Goal: Task Accomplishment & Management: Manage account settings

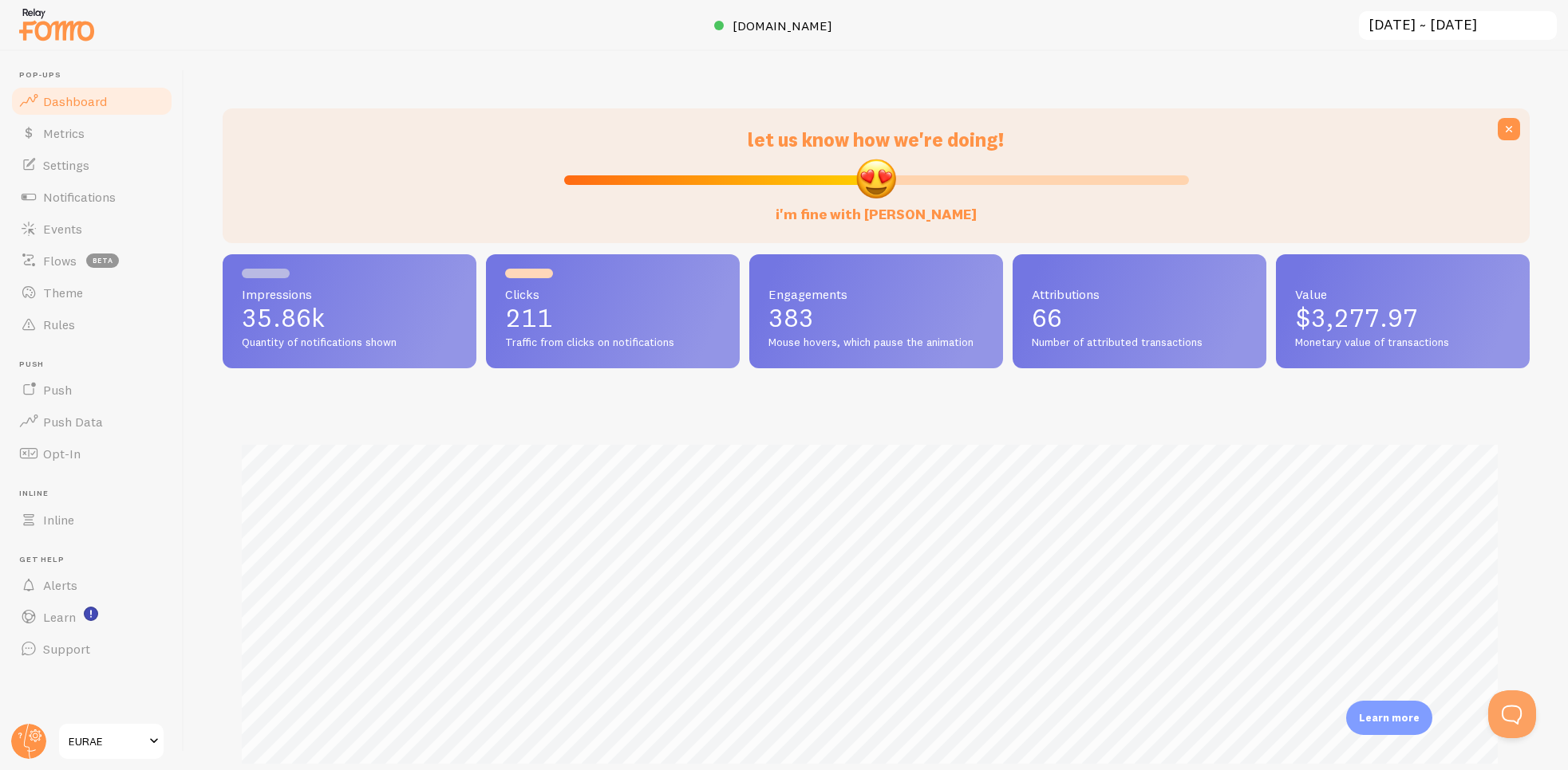
click at [261, 339] on span "Quantity of notifications shown" at bounding box center [350, 342] width 216 height 15
click at [101, 729] on link "EURAE" at bounding box center [111, 741] width 108 height 38
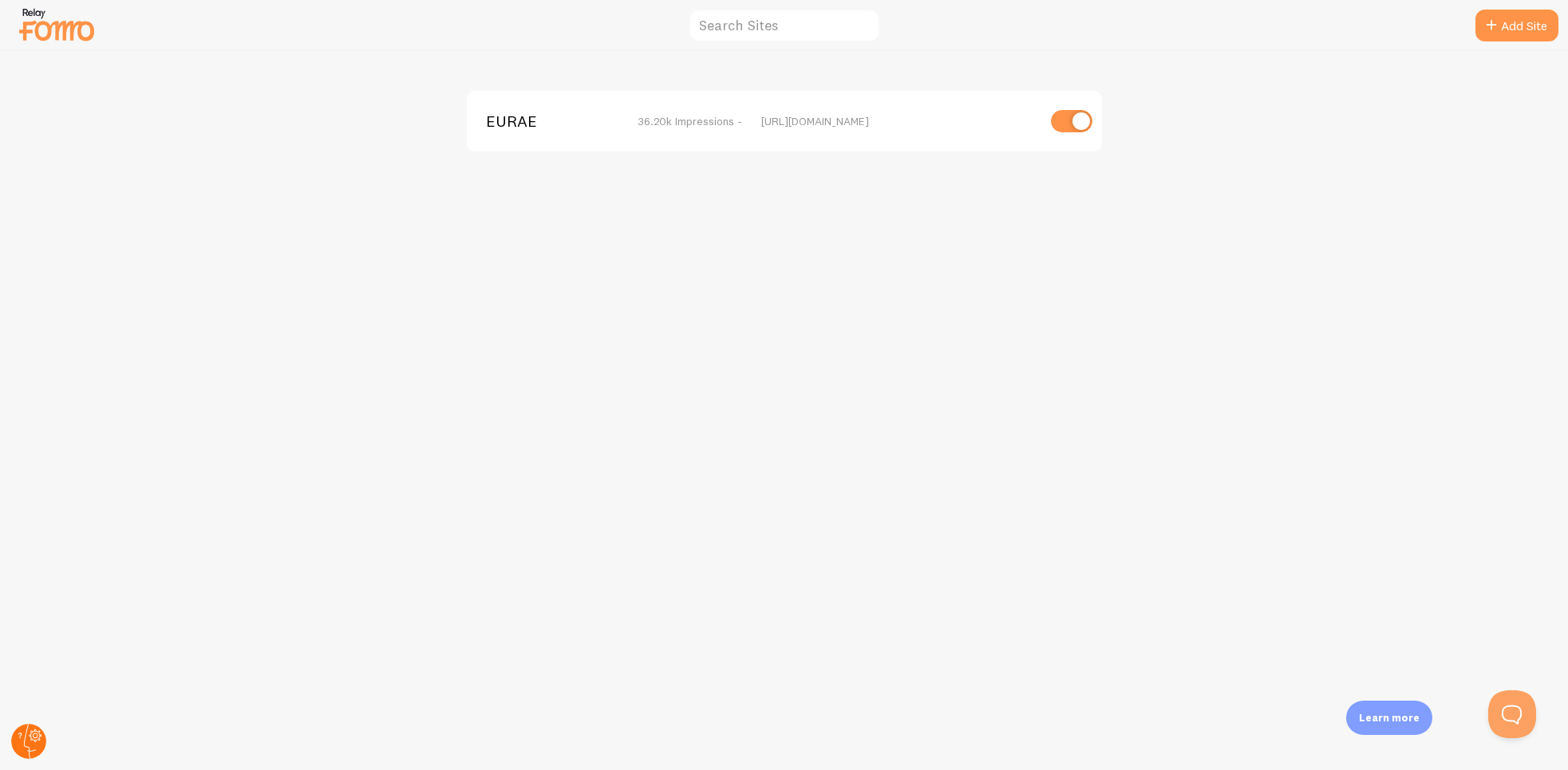
click at [27, 730] on circle at bounding box center [28, 742] width 35 height 35
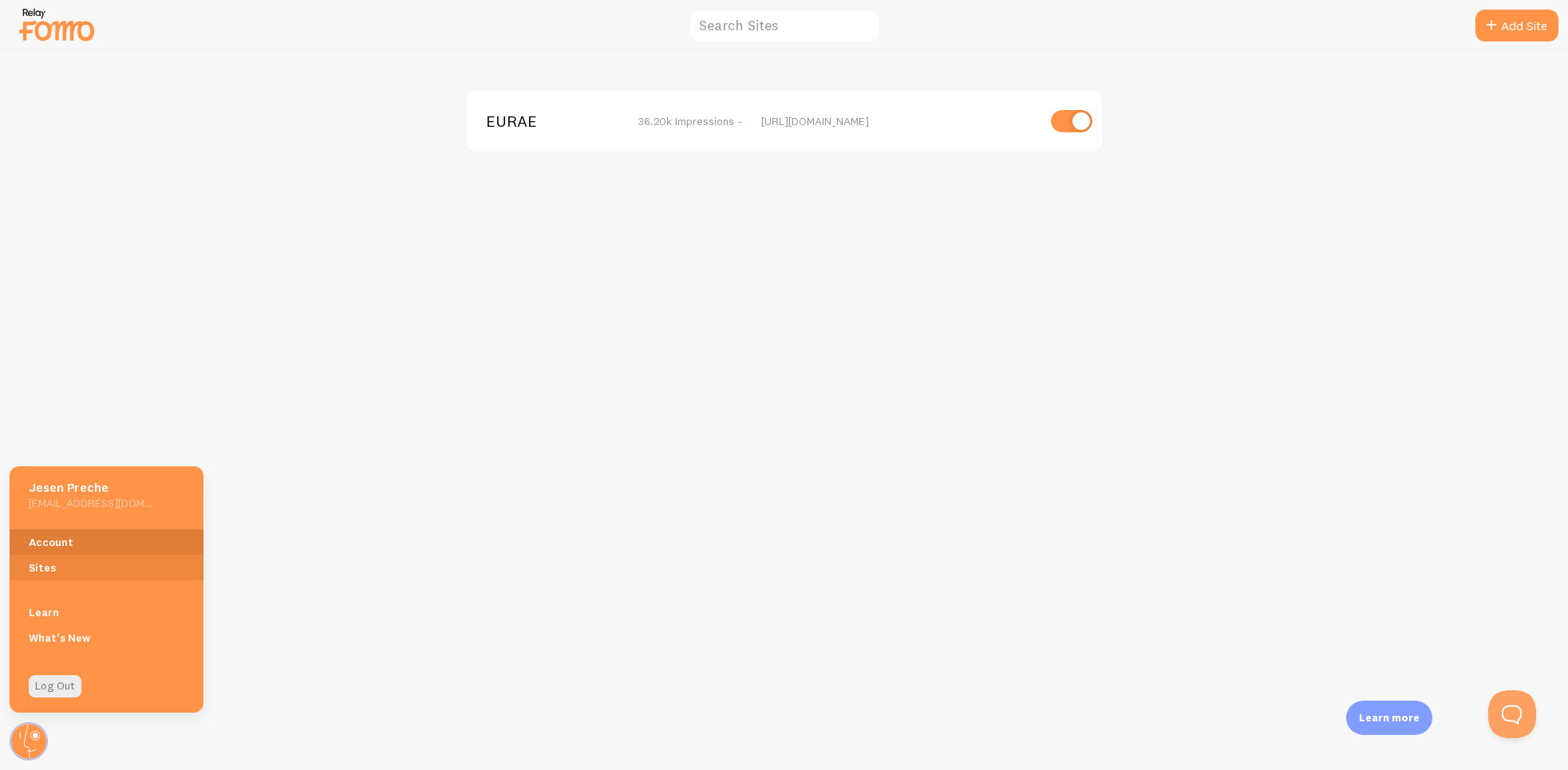
click at [60, 540] on link "Account" at bounding box center [106, 542] width 194 height 25
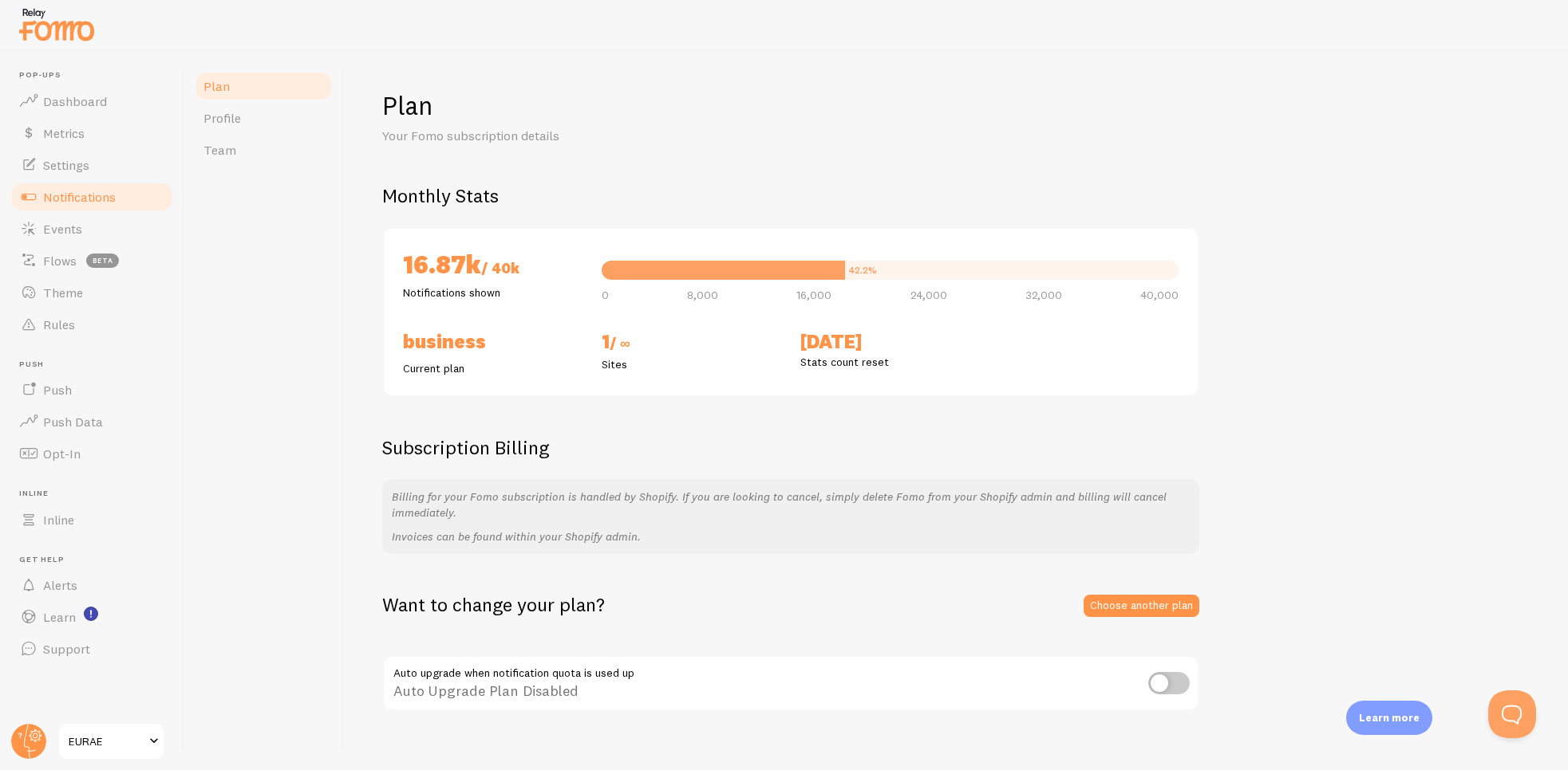
click at [98, 195] on span "Notifications" at bounding box center [79, 196] width 73 height 16
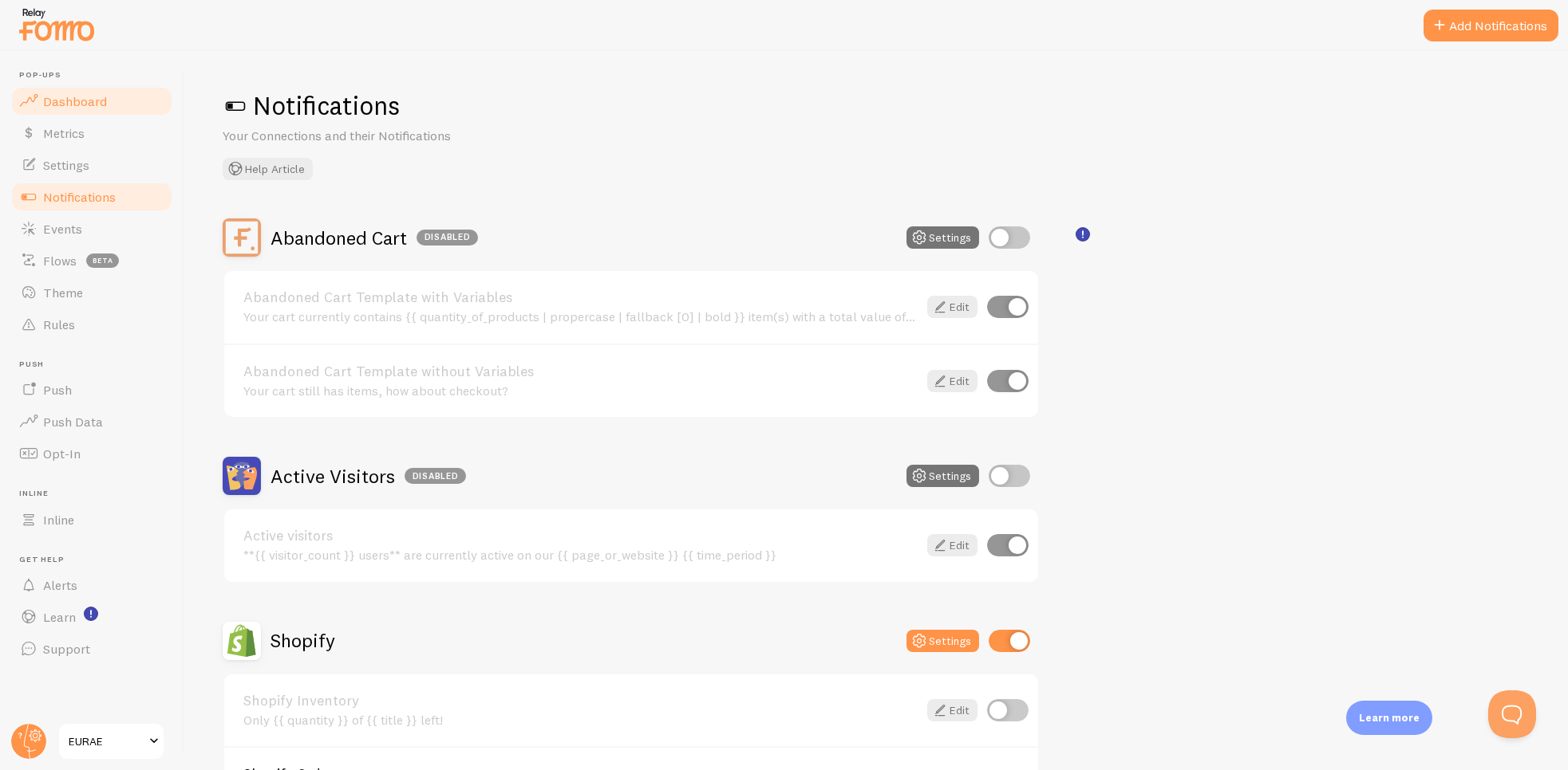
click at [98, 96] on span "Dashboard" at bounding box center [75, 101] width 64 height 16
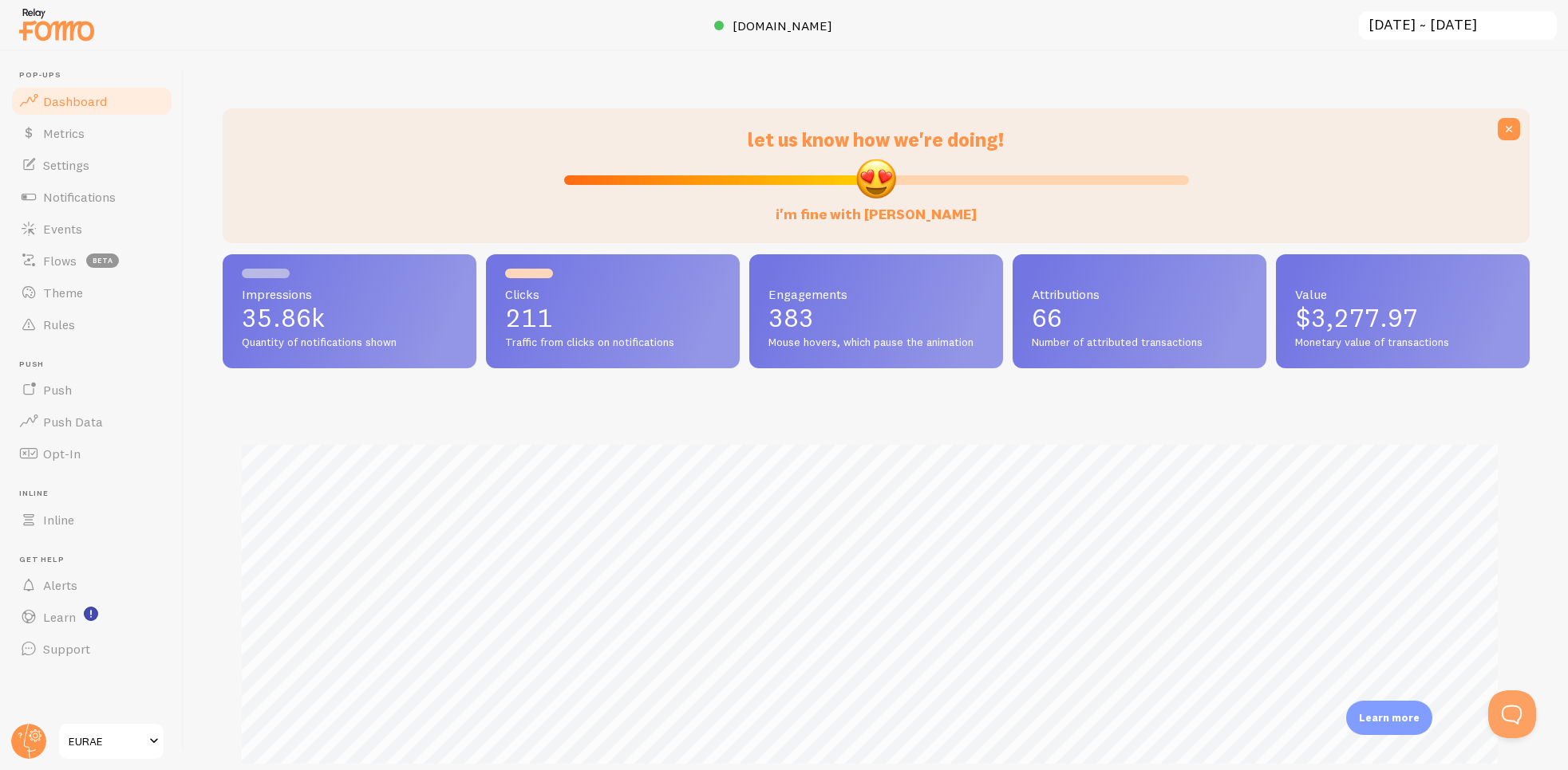
scroll to position [418, 1294]
click at [22, 744] on circle at bounding box center [28, 742] width 35 height 35
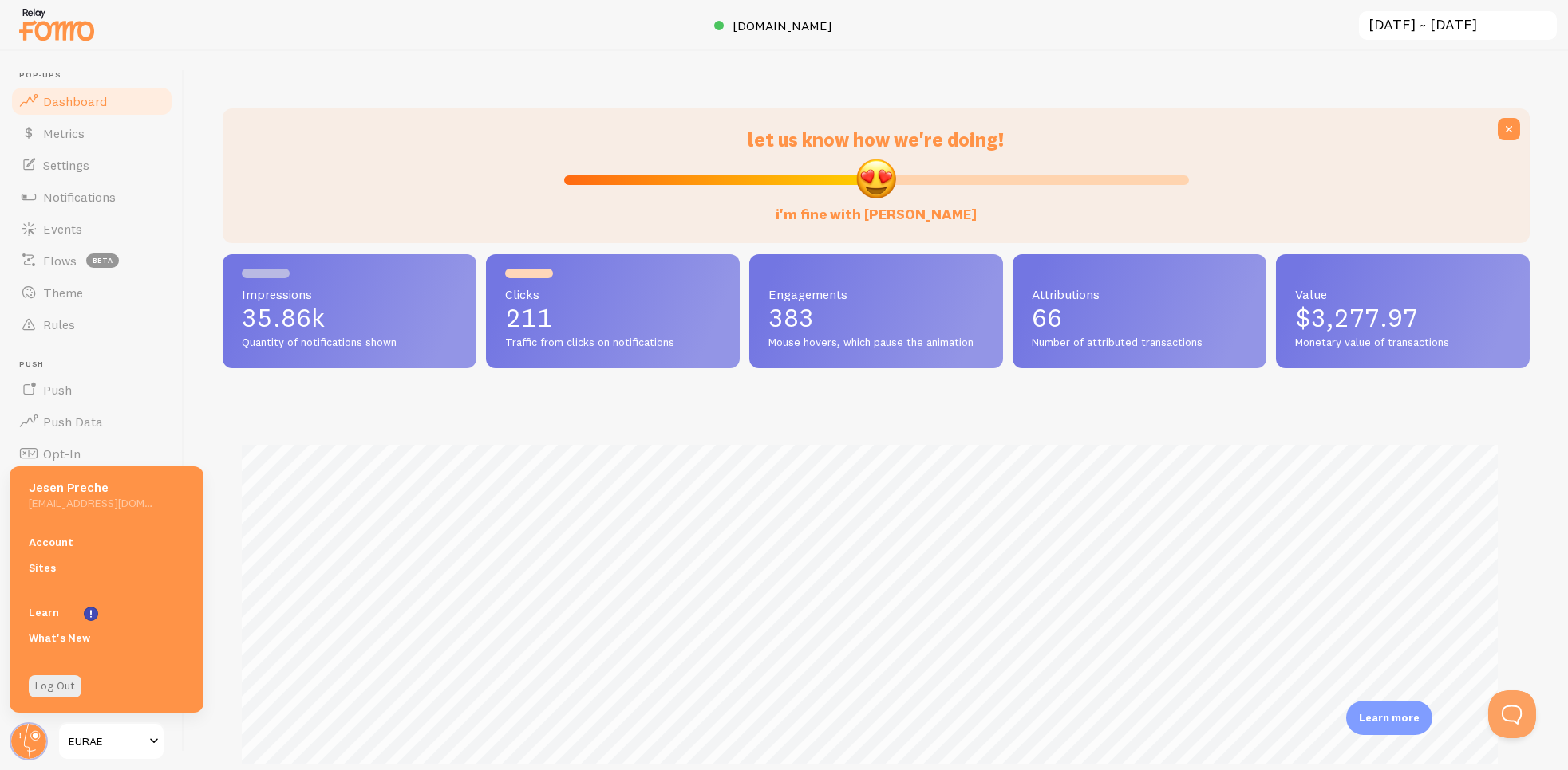
click at [91, 732] on link "EURAE" at bounding box center [111, 741] width 108 height 38
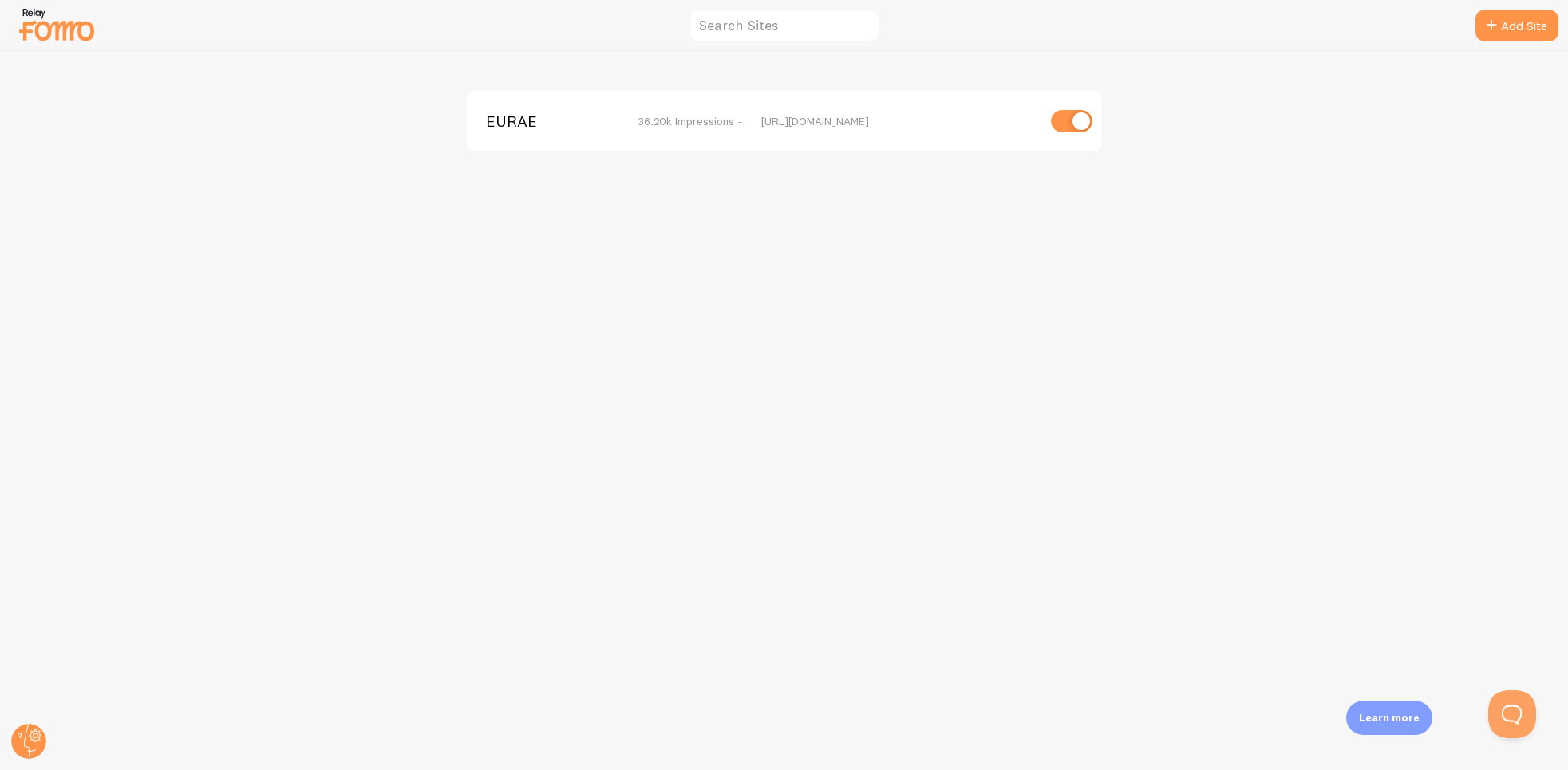
click at [665, 142] on div "EURAE 36.20k Impressions - [URL][DOMAIN_NAME]" at bounding box center [784, 122] width 635 height 60
click at [49, 748] on div "EURAE 36.20k Impressions - [URL][DOMAIN_NAME]" at bounding box center [784, 411] width 1567 height 719
click at [47, 748] on div at bounding box center [28, 741] width 38 height 38
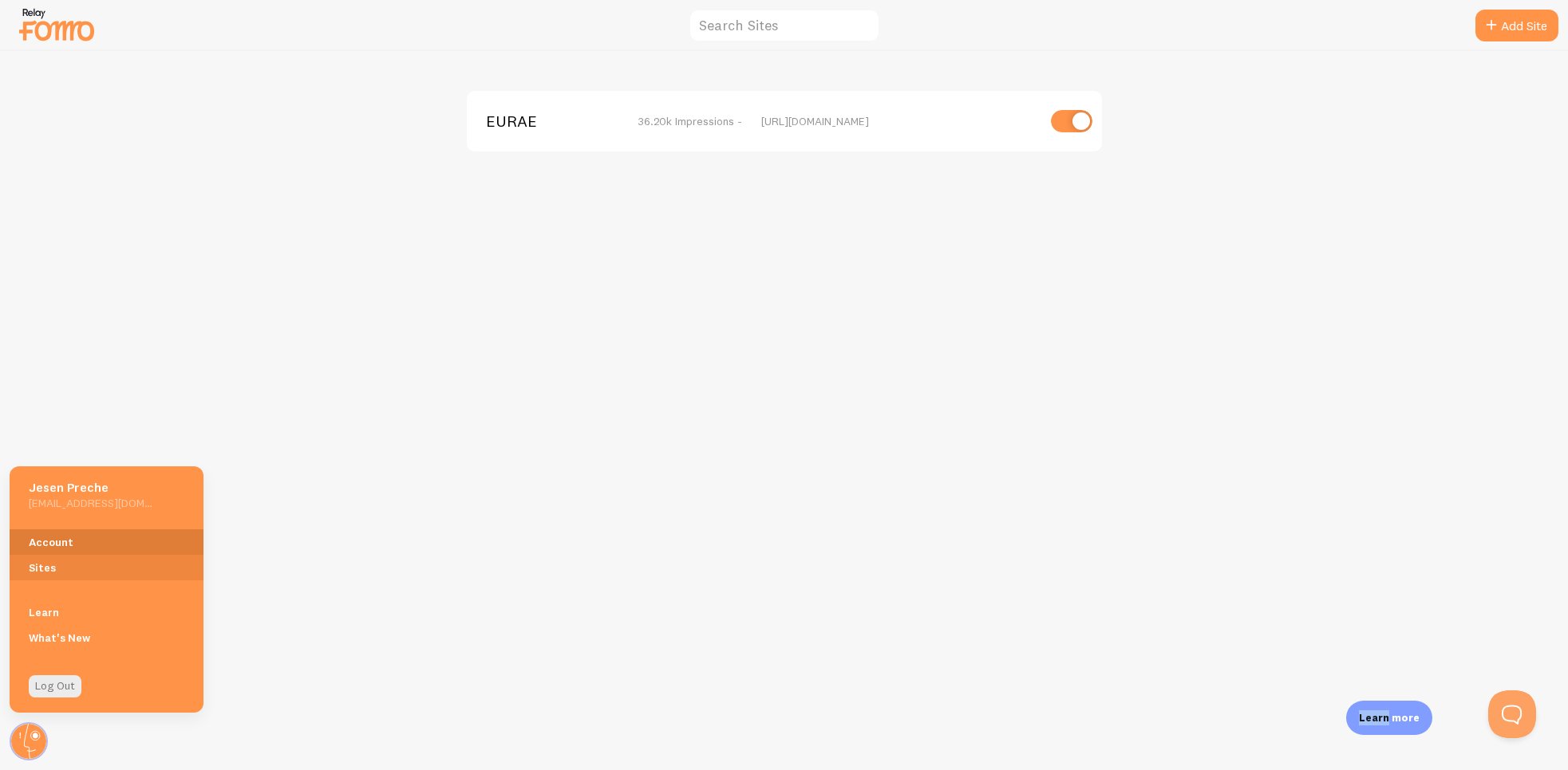
click at [77, 541] on link "Account" at bounding box center [106, 542] width 194 height 25
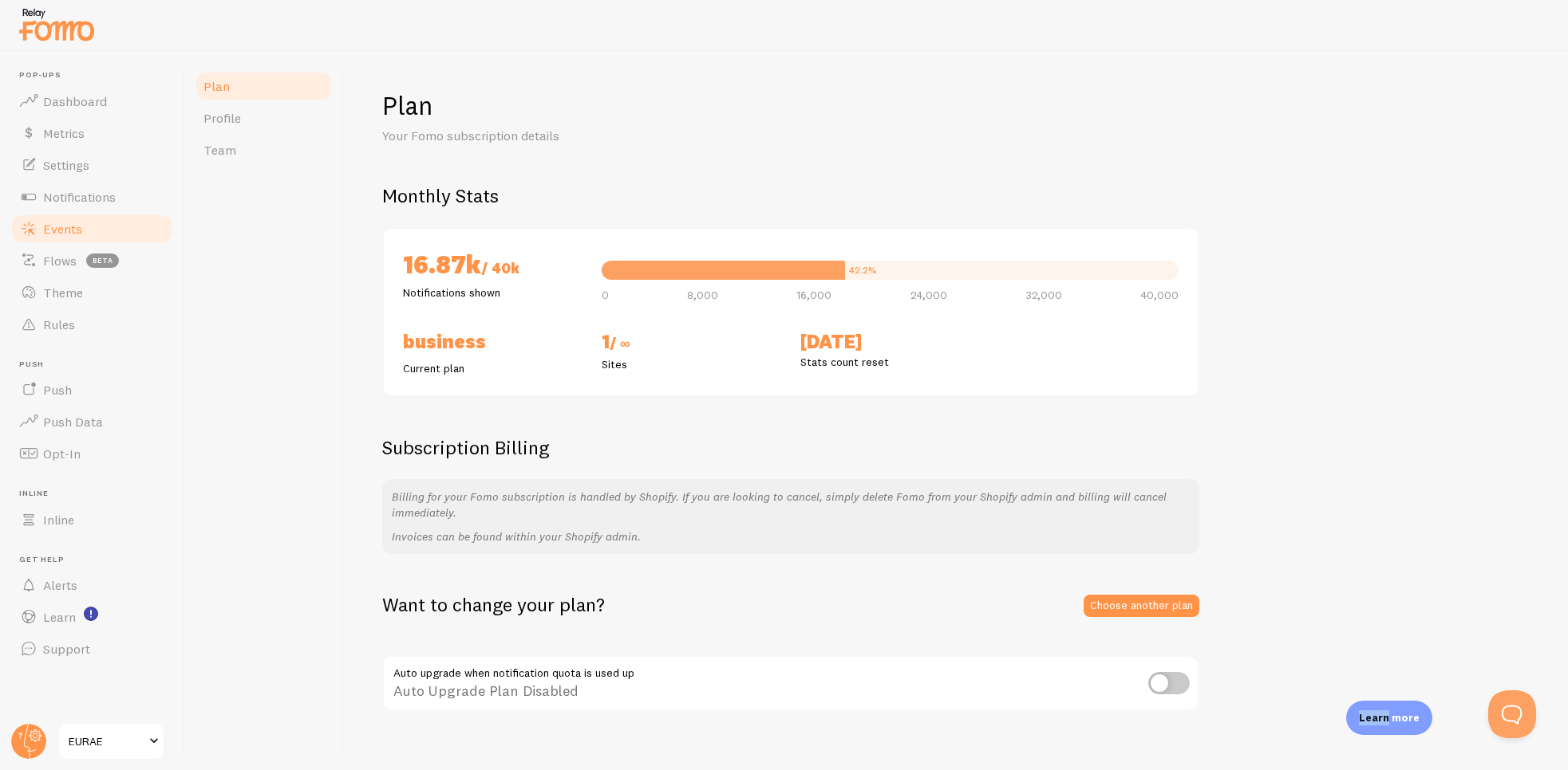
click at [69, 233] on span "Events" at bounding box center [62, 228] width 39 height 16
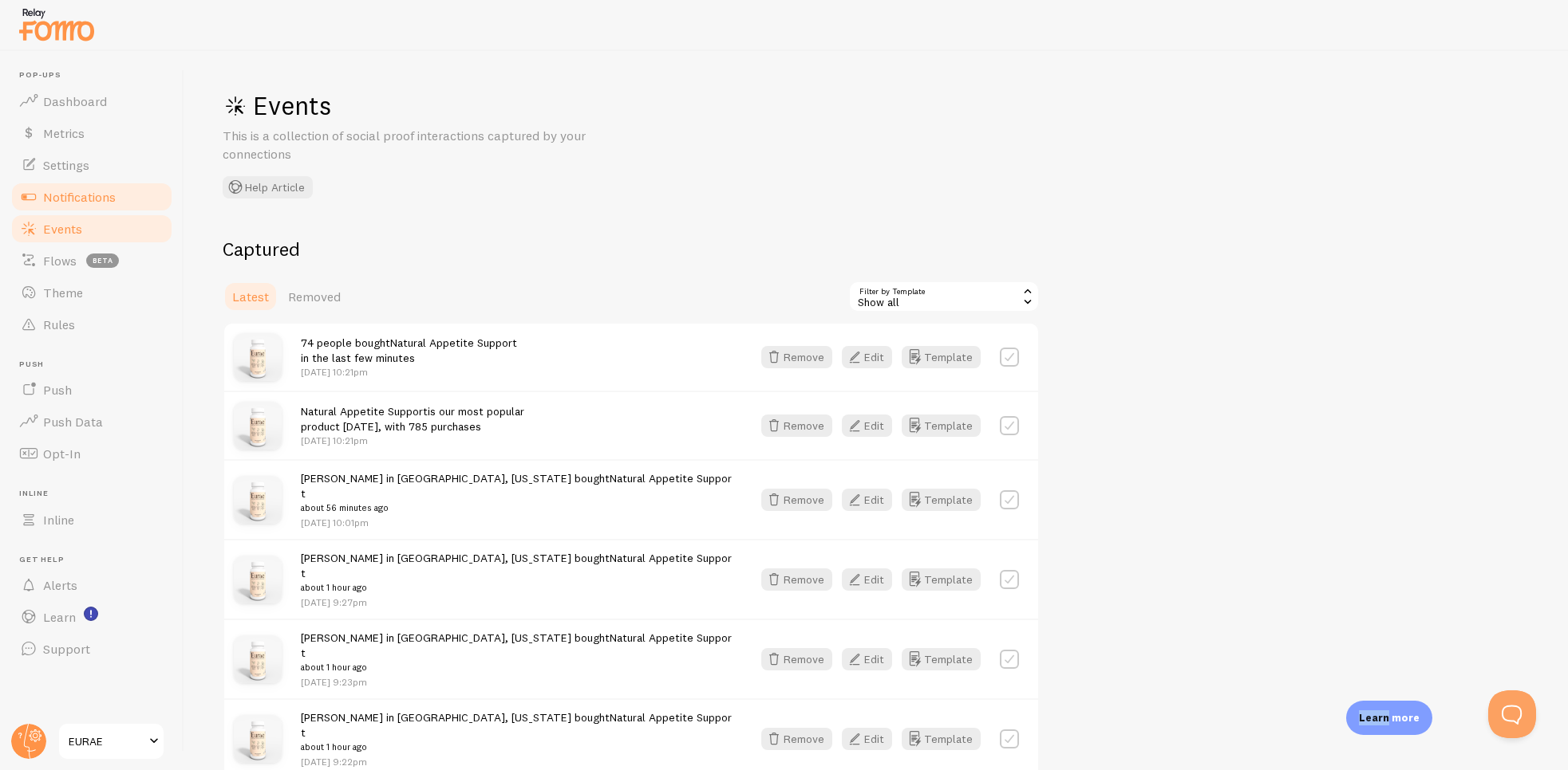
click at [64, 191] on span "Notifications" at bounding box center [79, 196] width 73 height 16
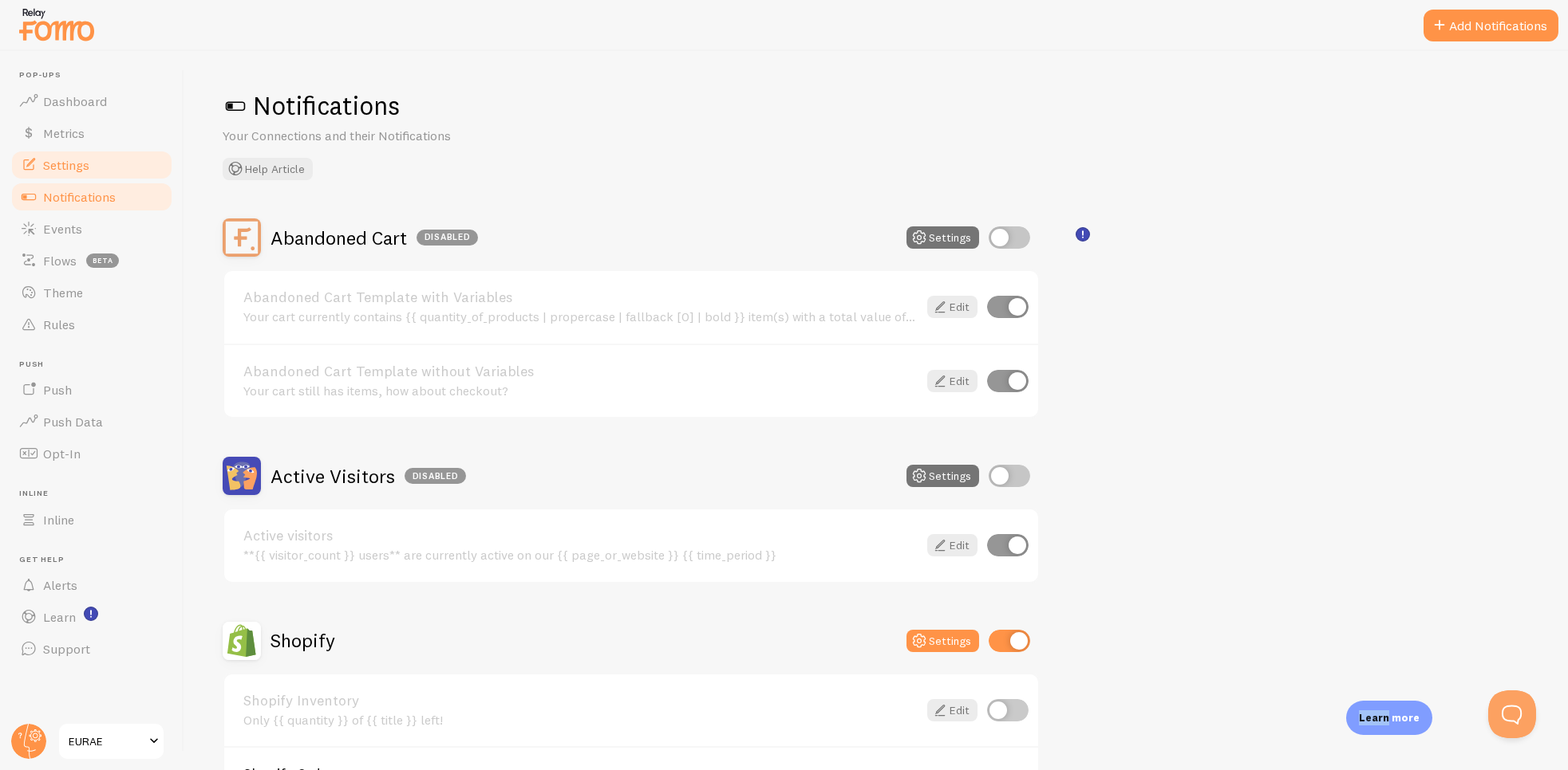
click at [158, 171] on link "Settings" at bounding box center [91, 164] width 164 height 32
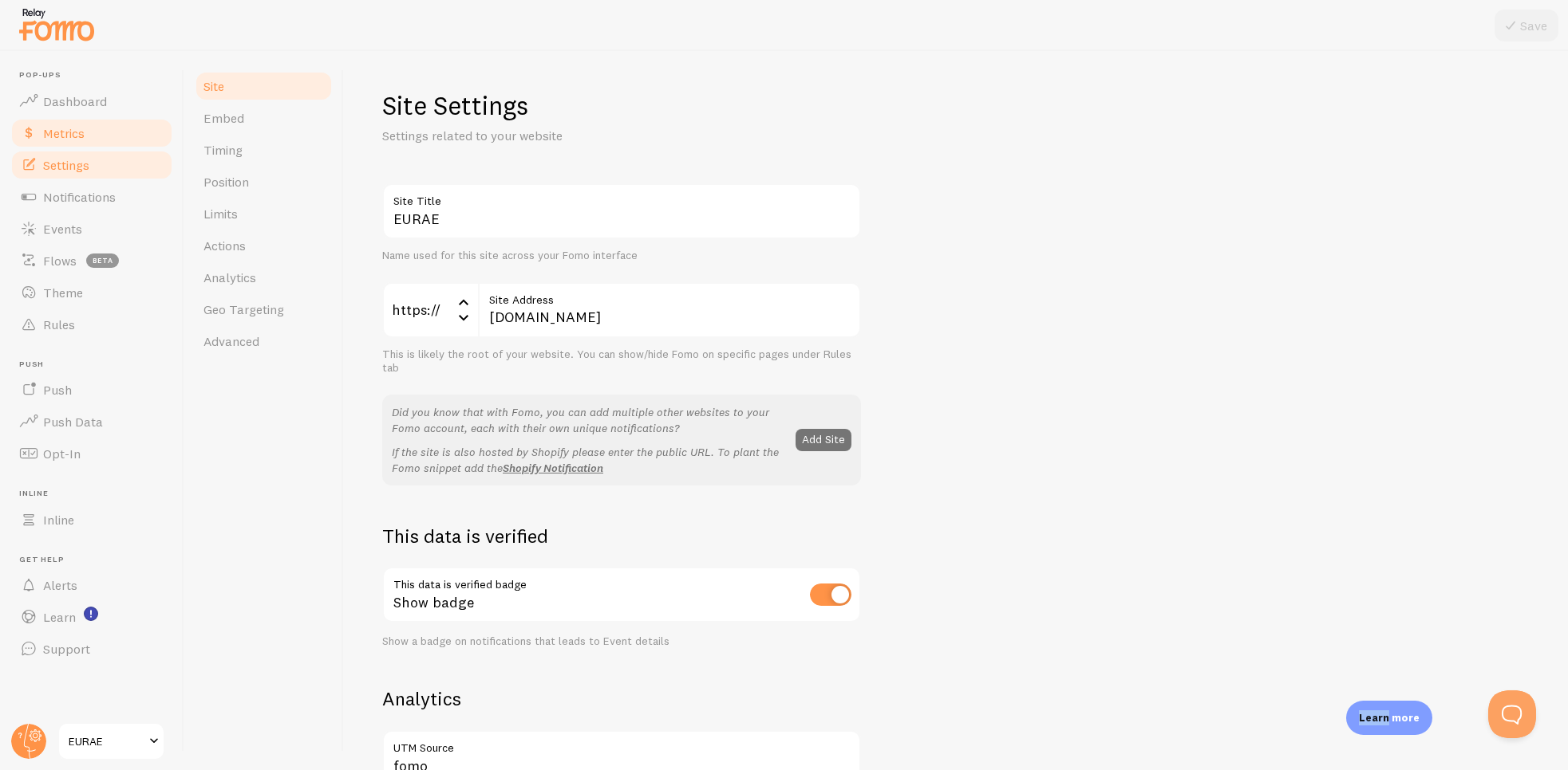
click at [140, 120] on link "Metrics" at bounding box center [91, 133] width 164 height 32
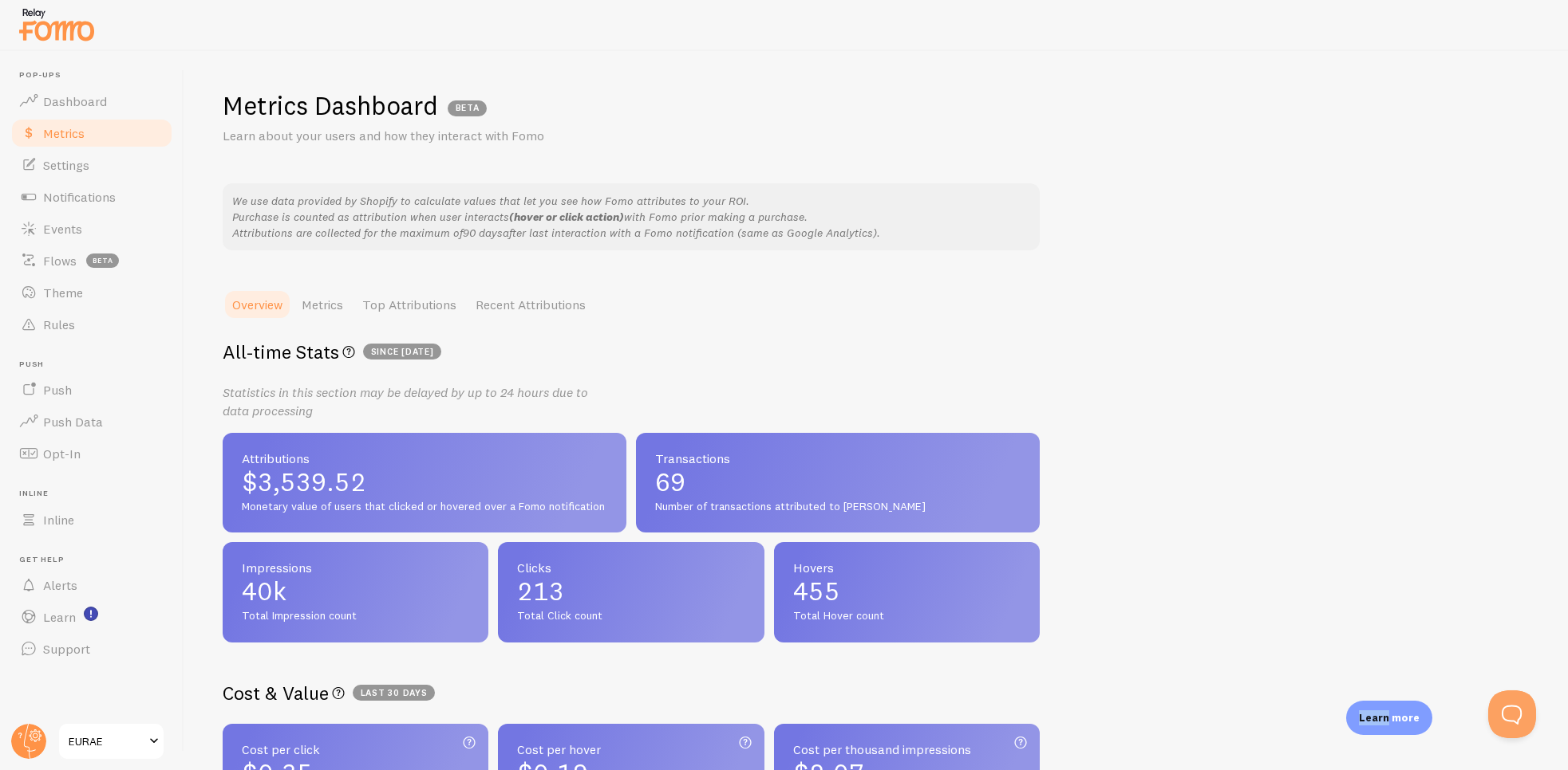
click at [144, 83] on li "Pop-ups Dashboard" at bounding box center [91, 93] width 164 height 47
click at [140, 100] on link "Dashboard" at bounding box center [91, 101] width 164 height 32
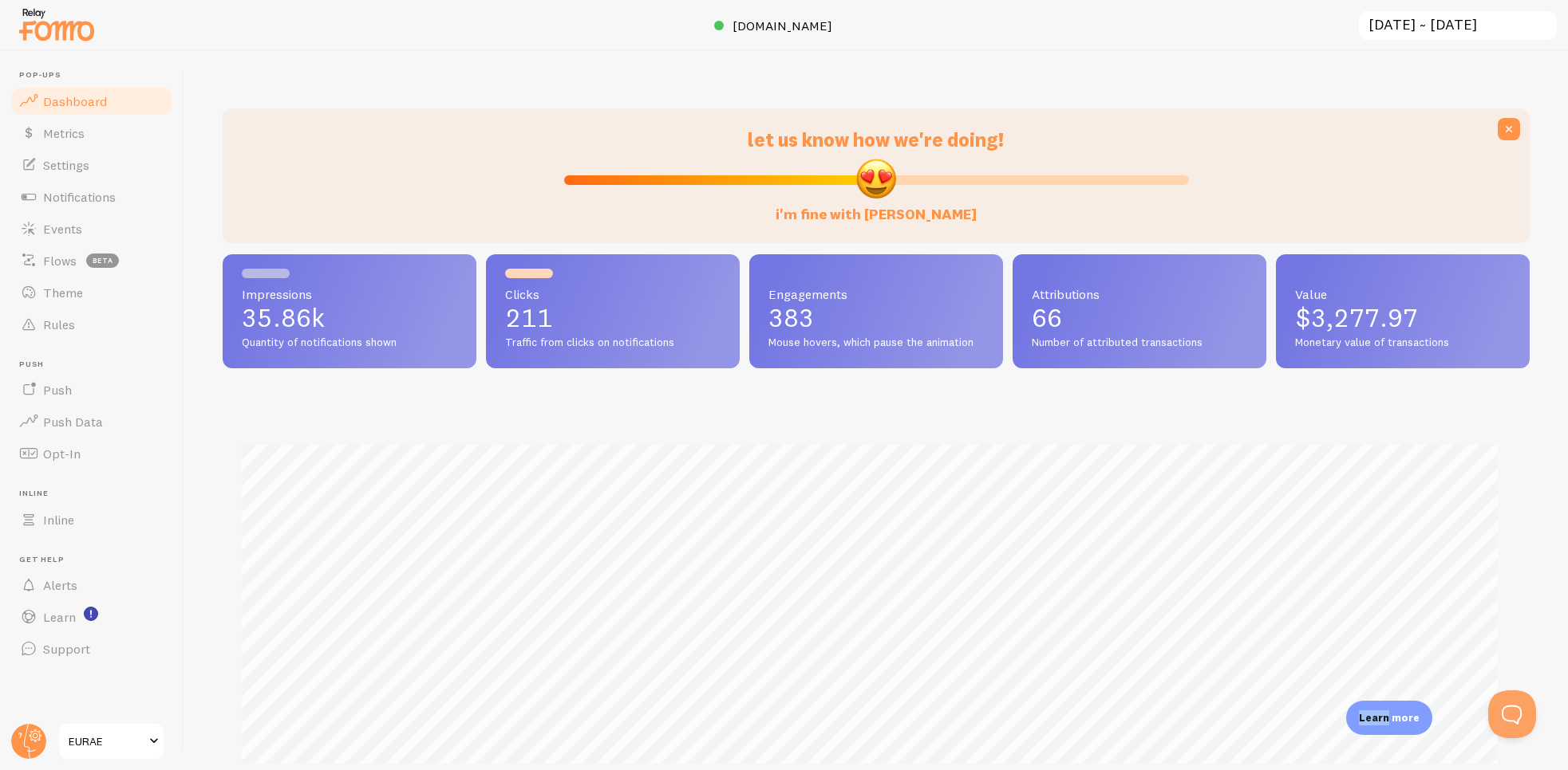
scroll to position [418, 1294]
click at [69, 618] on span "Learn" at bounding box center [59, 617] width 33 height 16
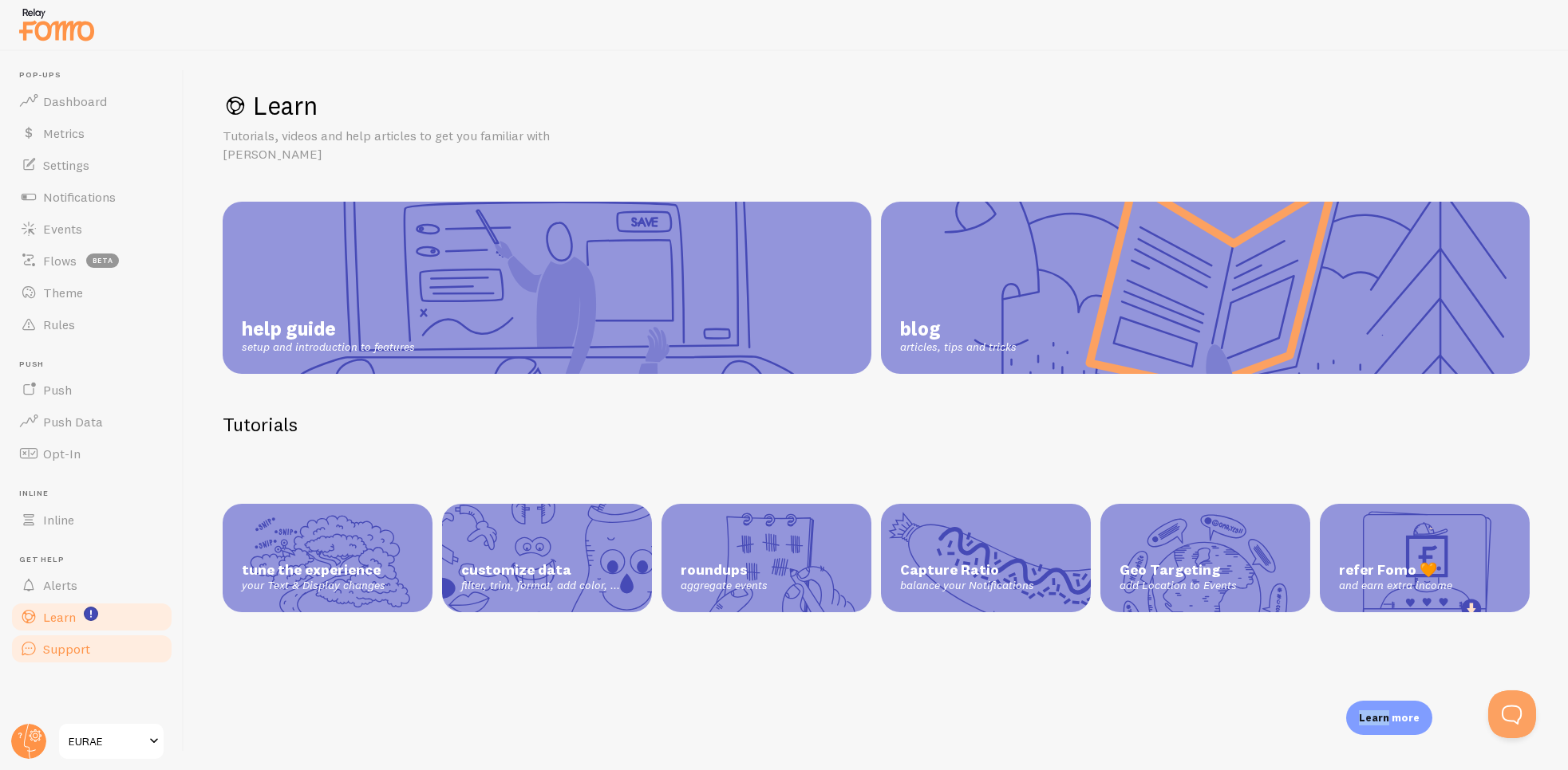
click at [71, 649] on span "Support" at bounding box center [66, 649] width 47 height 16
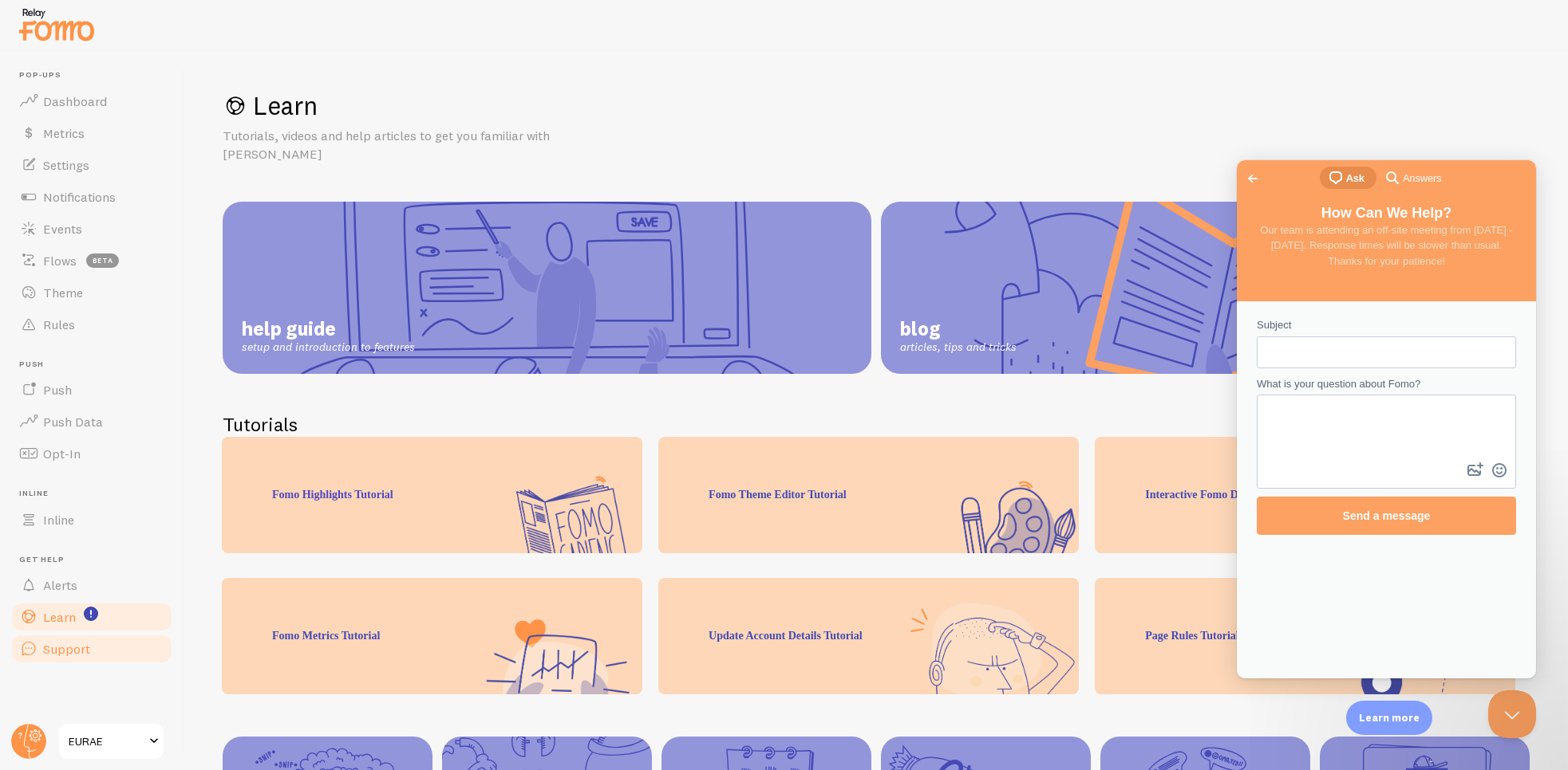
click at [71, 656] on span "Support" at bounding box center [66, 649] width 47 height 16
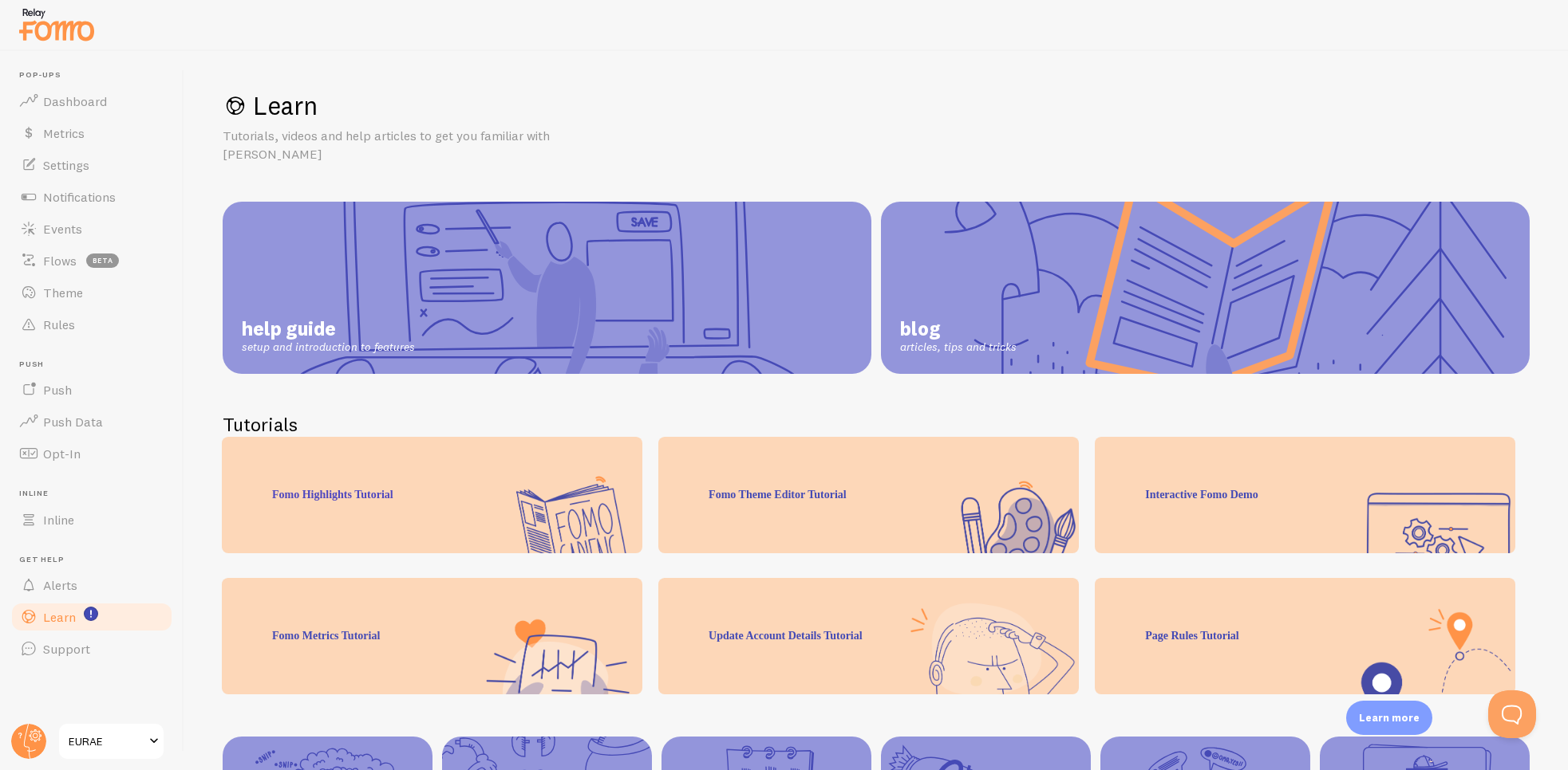
click at [70, 738] on span "EURAE" at bounding box center [107, 742] width 76 height 19
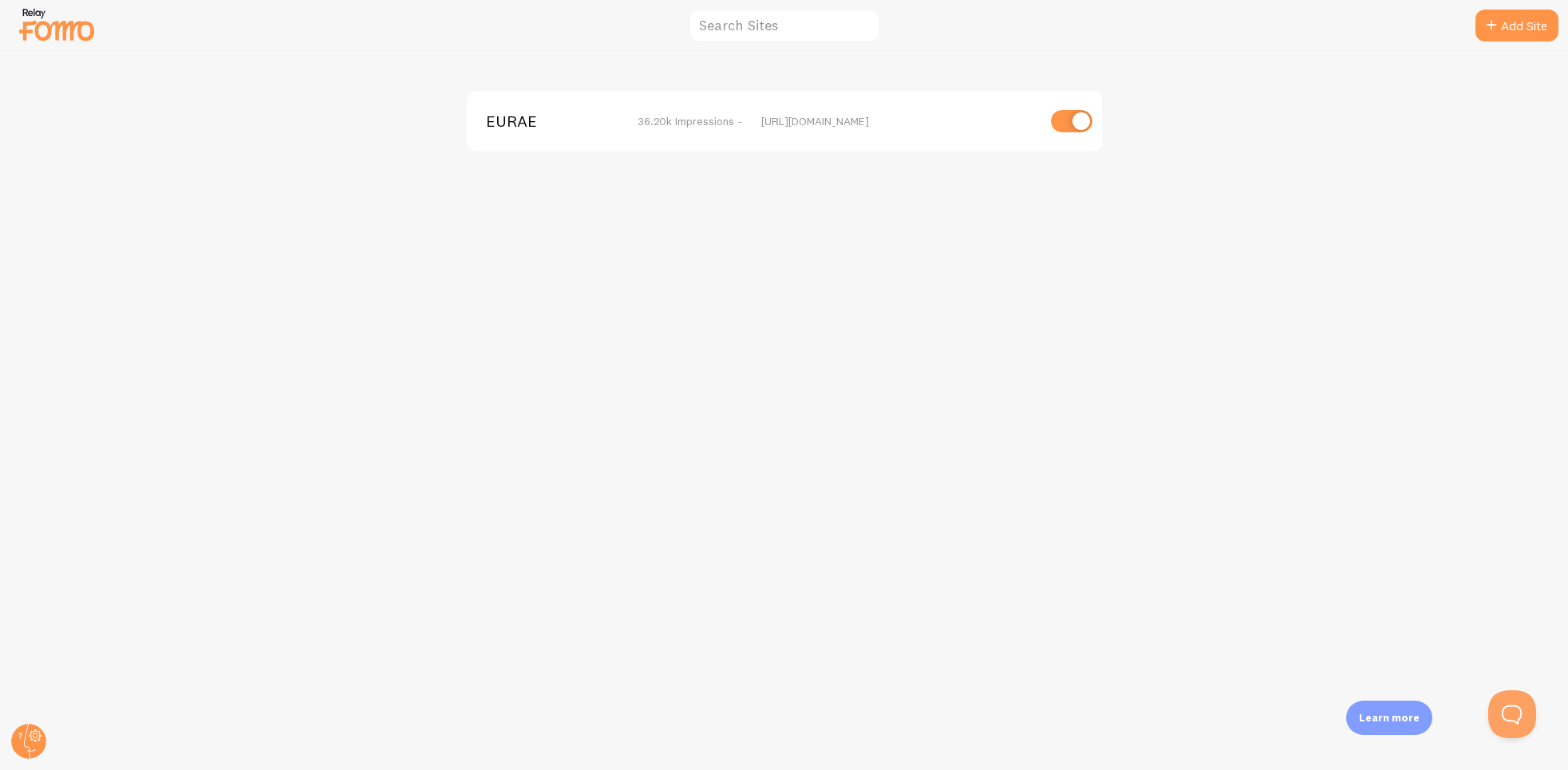
click at [512, 126] on span "EURAE" at bounding box center [551, 121] width 128 height 15
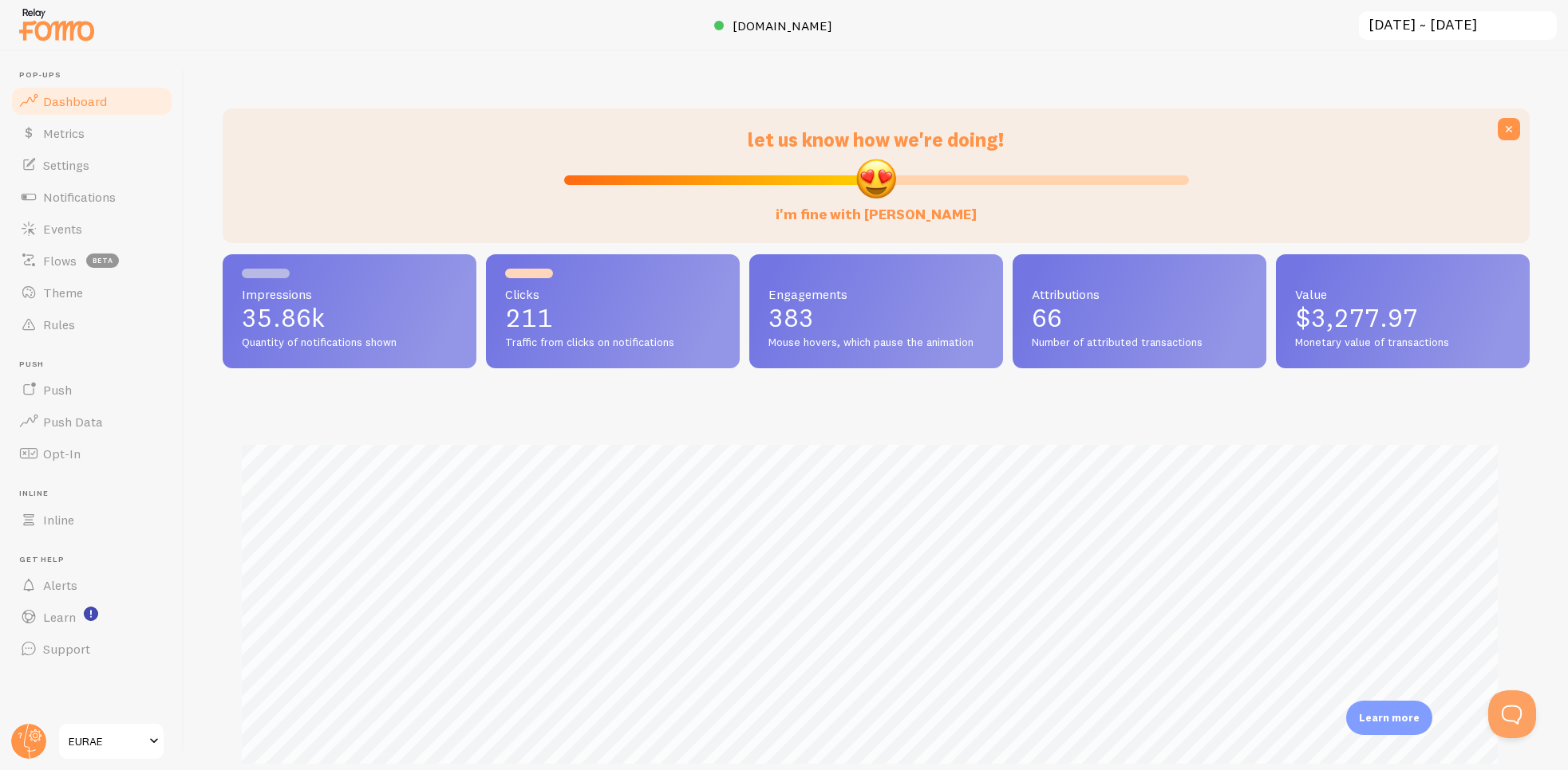
scroll to position [418, 1294]
click at [36, 729] on g at bounding box center [28, 742] width 35 height 35
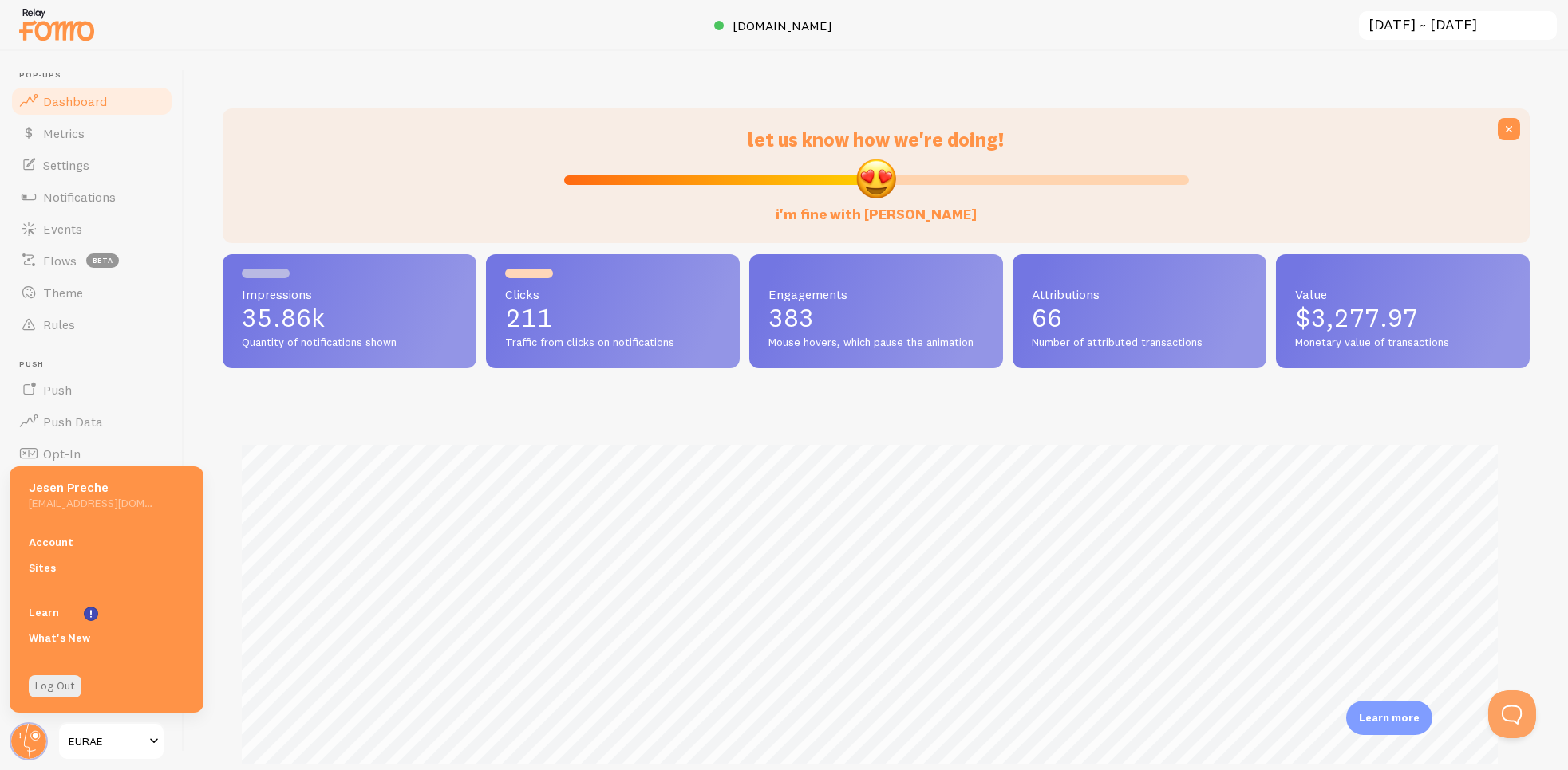
click at [45, 546] on link "Account" at bounding box center [106, 542] width 194 height 25
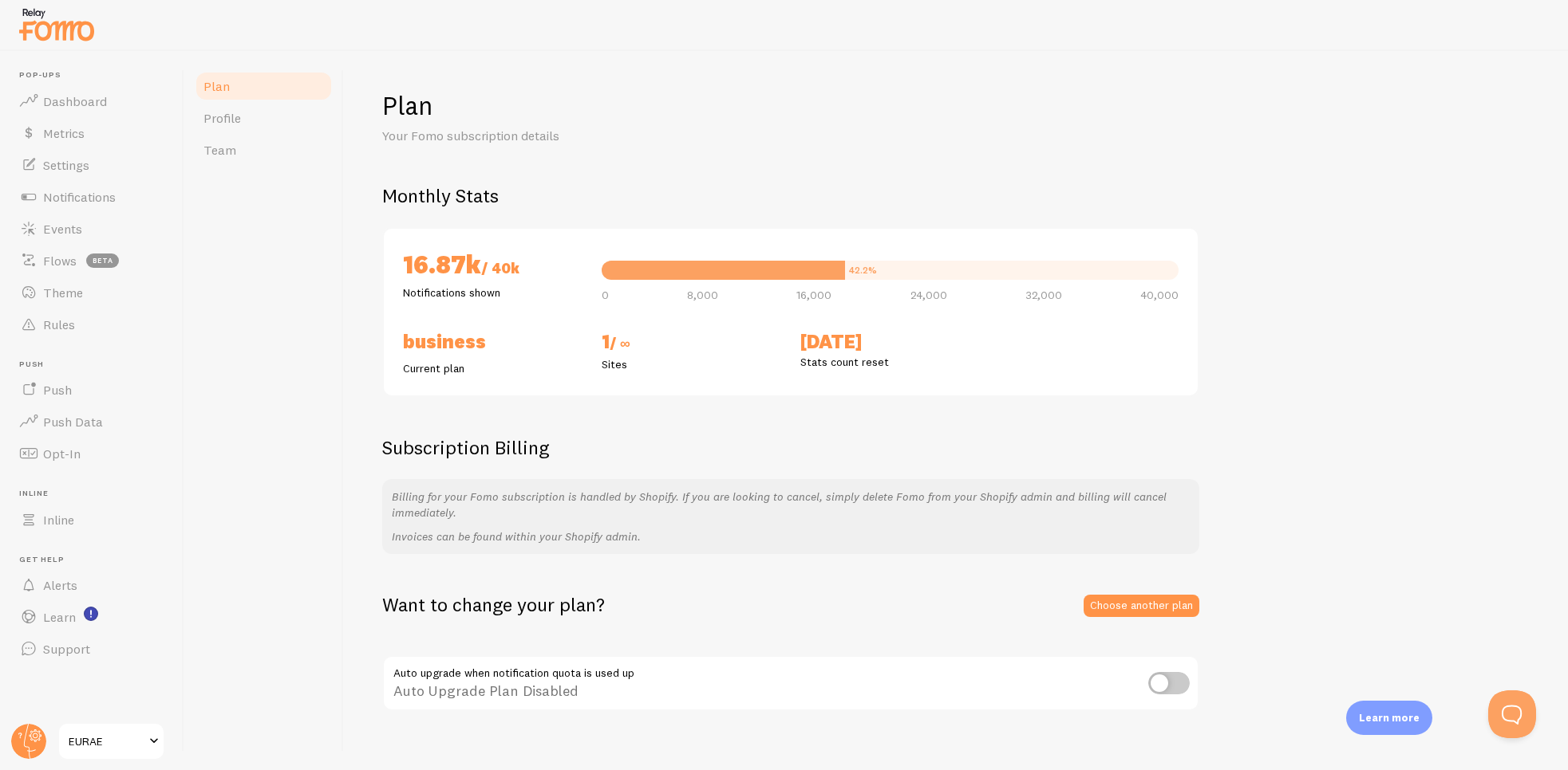
click at [1134, 277] on div "42.2%" at bounding box center [890, 270] width 577 height 19
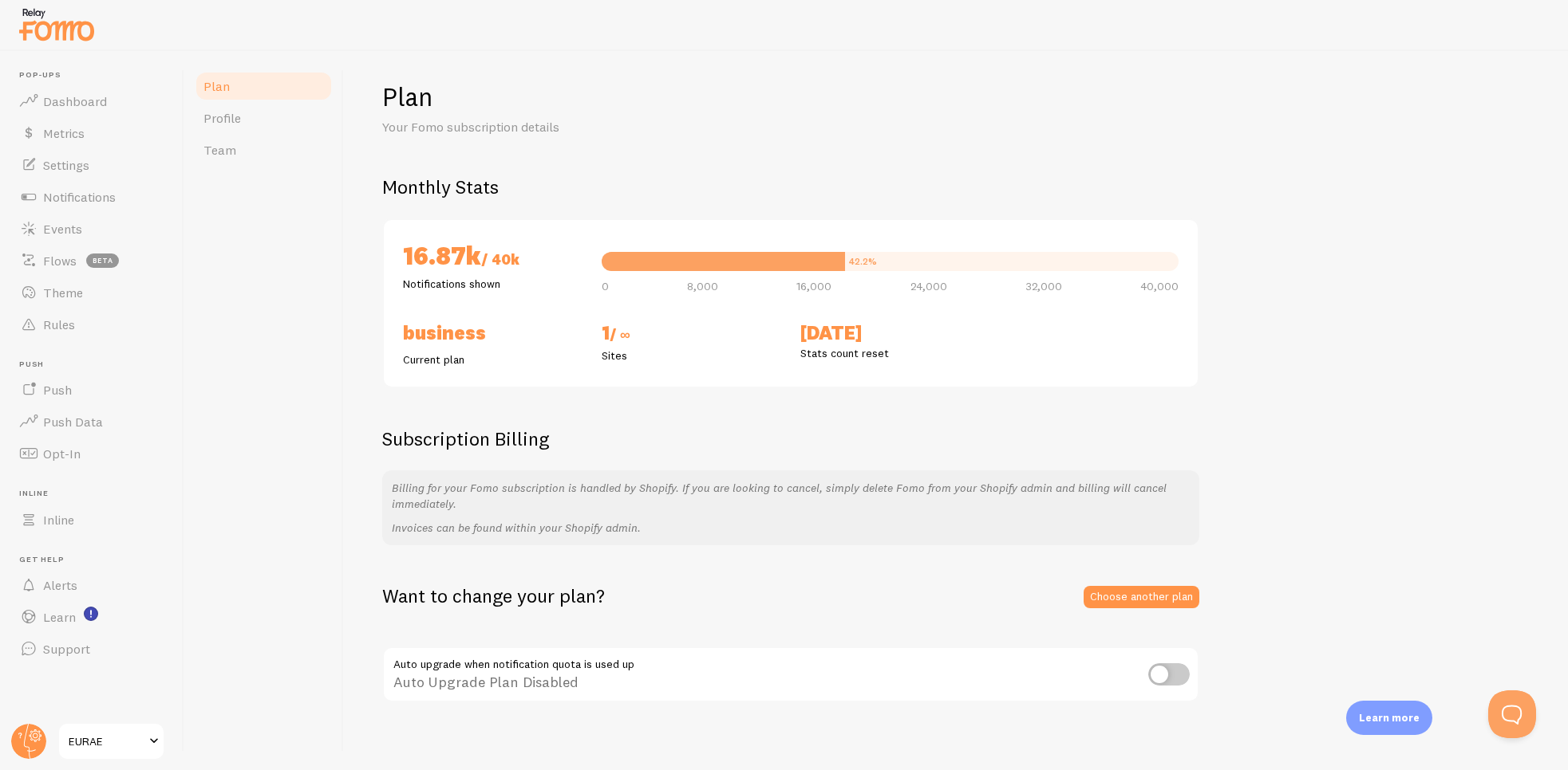
scroll to position [16, 0]
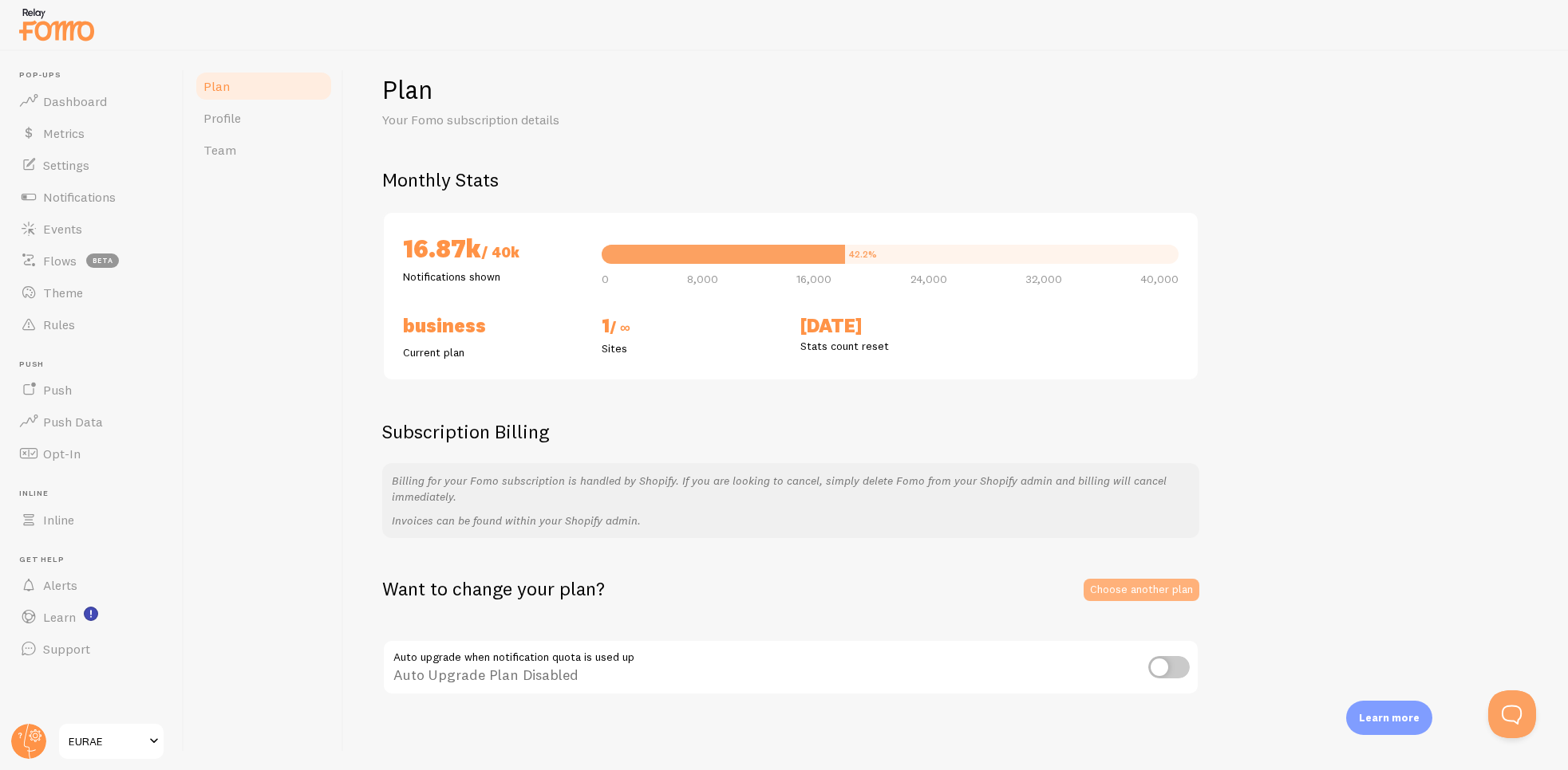
drag, startPoint x: 1147, startPoint y: 572, endPoint x: 1158, endPoint y: 592, distance: 22.8
click at [1152, 576] on div "Plan Your Fomo subscription details Monthly Stats 16.87k / 40k Notifications sh…" at bounding box center [956, 385] width 1148 height 624
click at [1158, 592] on link "Choose another plan" at bounding box center [1141, 590] width 116 height 22
